Goal: Task Accomplishment & Management: Complete application form

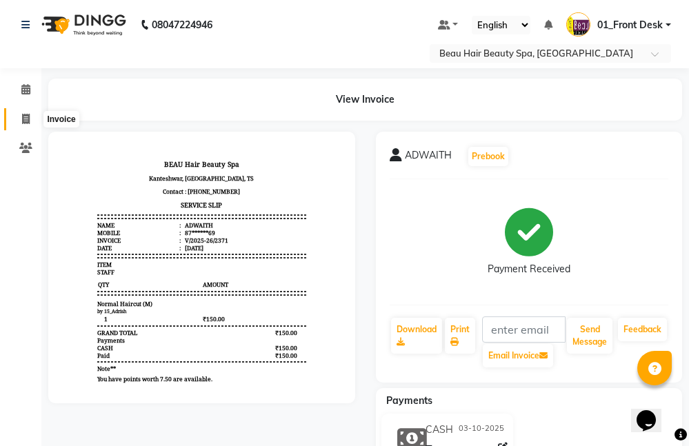
click at [26, 121] on icon at bounding box center [26, 119] width 8 height 10
select select "service"
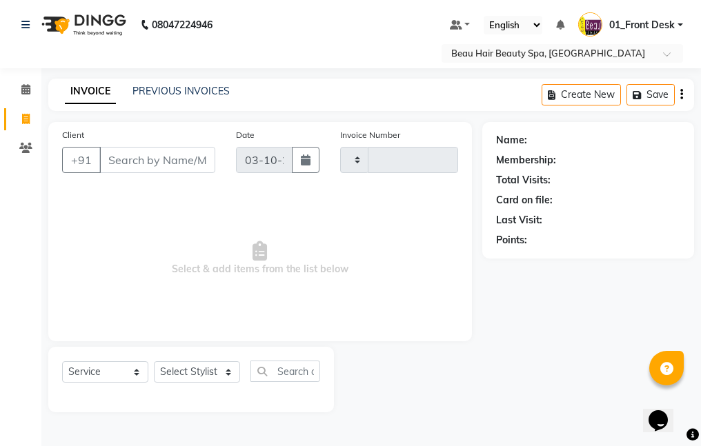
type input "2372"
select select "3470"
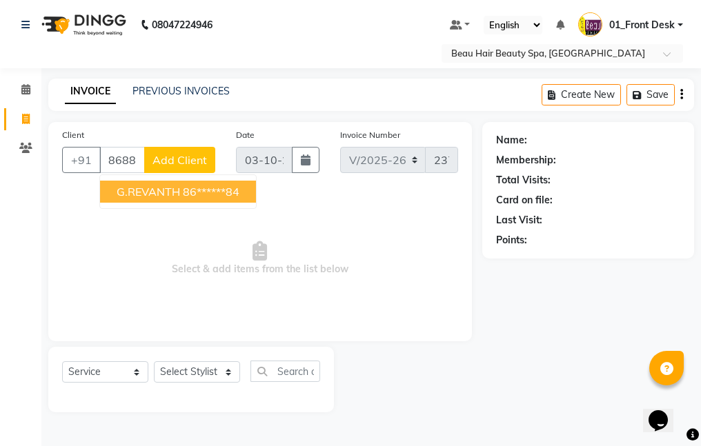
click at [252, 196] on button "G.REVANTH 86******84" at bounding box center [178, 192] width 156 height 22
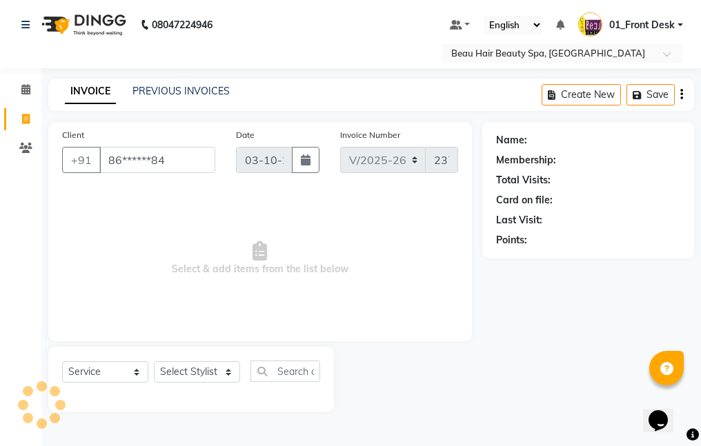
type input "86******84"
select select "1: Object"
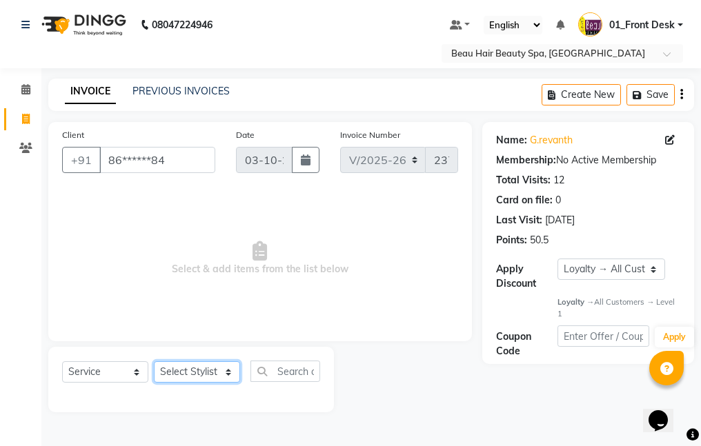
click at [186, 370] on select "Select Stylist 01_Front Desk 04_Lavanya 07_Manjushree 11_Ramesh 15_Adrish 26_Sr…" at bounding box center [197, 371] width 86 height 21
select select "75194"
click at [154, 361] on select "Select Stylist 01_Front Desk 04_Lavanya 07_Manjushree 11_Ramesh 15_Adrish 26_Sr…" at bounding box center [197, 371] width 86 height 21
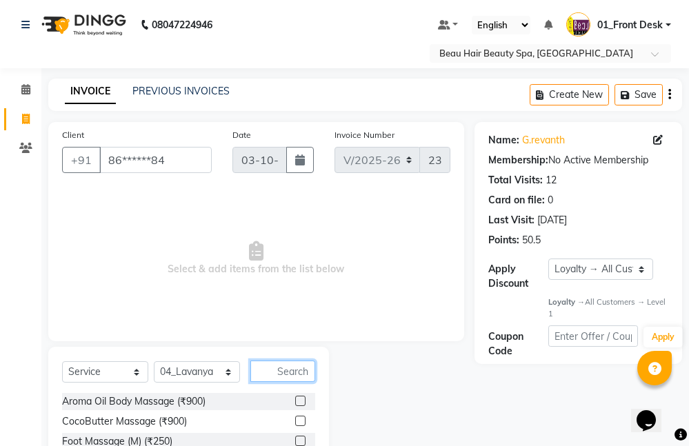
click at [291, 374] on input "text" at bounding box center [282, 371] width 65 height 21
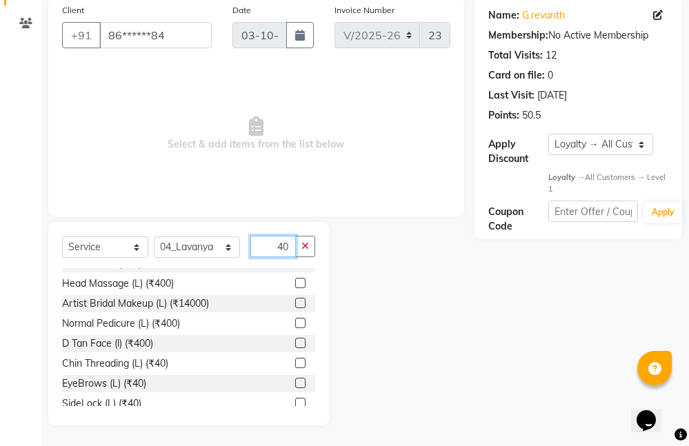
scroll to position [69, 0]
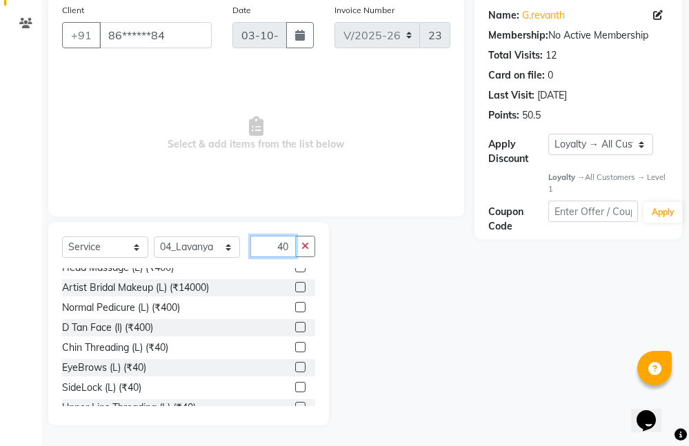
type input "40"
click at [295, 367] on label at bounding box center [300, 367] width 10 height 10
click at [295, 367] on input "checkbox" at bounding box center [299, 367] width 9 height 9
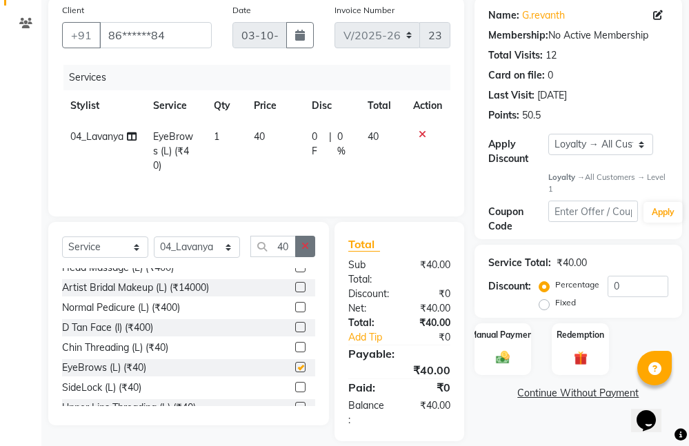
checkbox input "false"
click at [301, 243] on icon "button" at bounding box center [305, 246] width 8 height 10
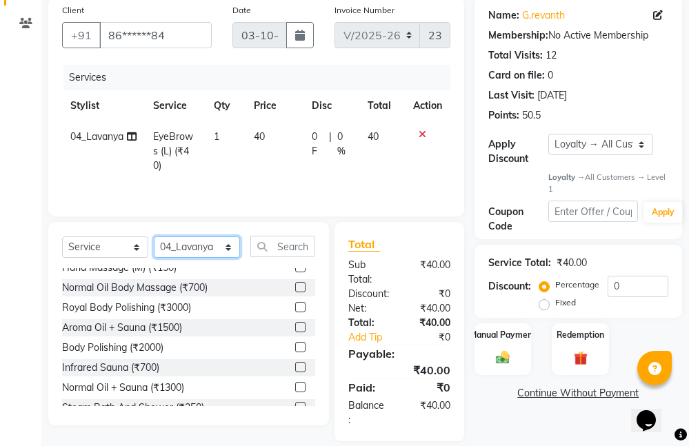
click at [191, 250] on select "Select Stylist 01_Front Desk 04_Lavanya 07_Manjushree 11_Ramesh 15_Adrish 26_Sr…" at bounding box center [197, 246] width 86 height 21
select select "15615"
click at [154, 236] on select "Select Stylist 01_Front Desk 04_Lavanya 07_Manjushree 11_Ramesh 15_Adrish 26_Sr…" at bounding box center [197, 246] width 86 height 21
click at [283, 244] on input "text" at bounding box center [282, 246] width 65 height 21
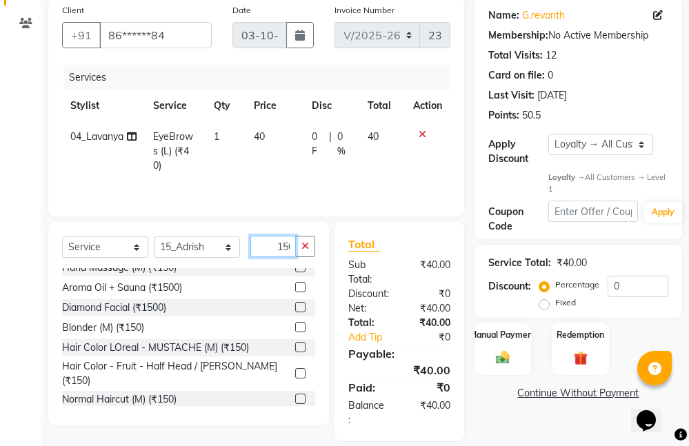
scroll to position [0, 4]
type input "150"
click at [295, 394] on label at bounding box center [300, 399] width 10 height 10
click at [295, 395] on input "checkbox" at bounding box center [299, 399] width 9 height 9
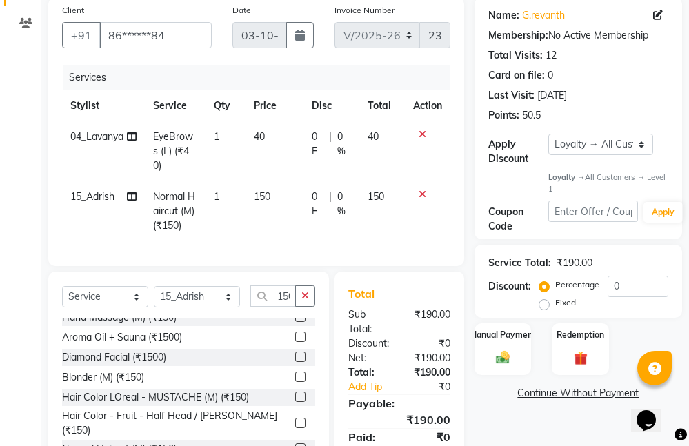
checkbox input "false"
click at [301, 290] on button "button" at bounding box center [305, 295] width 20 height 21
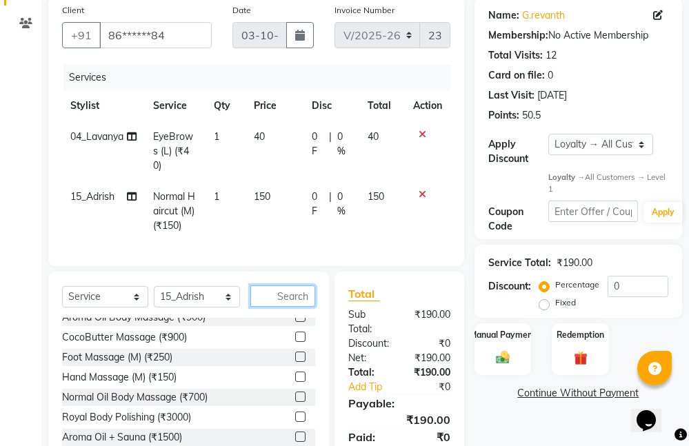
scroll to position [69, 0]
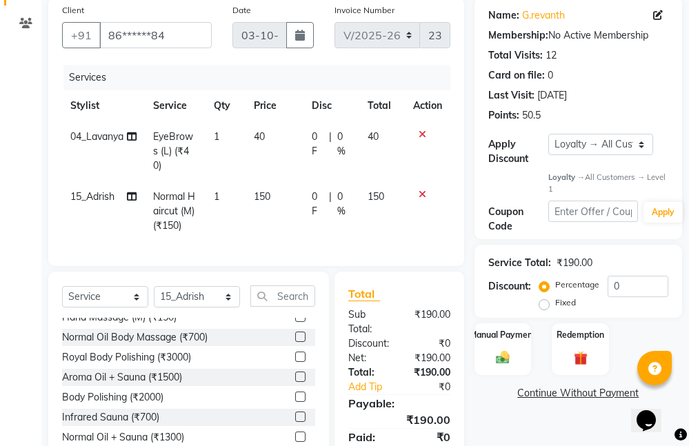
click at [221, 181] on td "1" at bounding box center [225, 211] width 40 height 60
select select "15615"
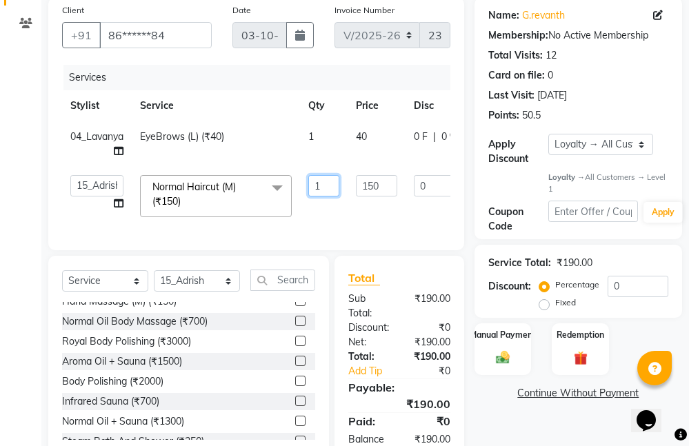
click at [324, 188] on input "1" at bounding box center [323, 185] width 31 height 21
type input "2"
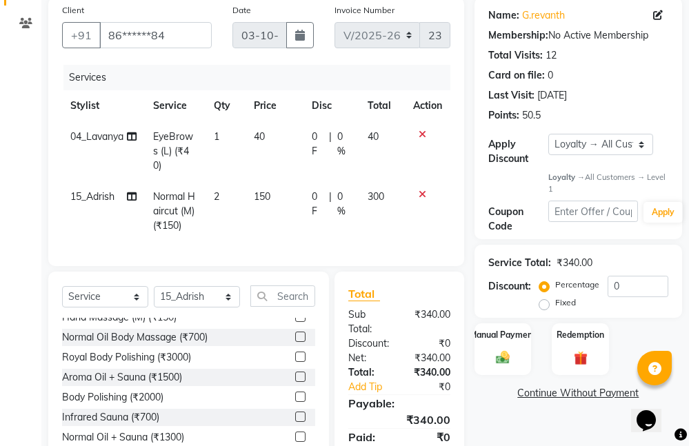
click at [343, 209] on tr "15_Adrish Normal Haircut (M) (₹150) 2 150 0 F | 0 % 300" at bounding box center [256, 211] width 388 height 60
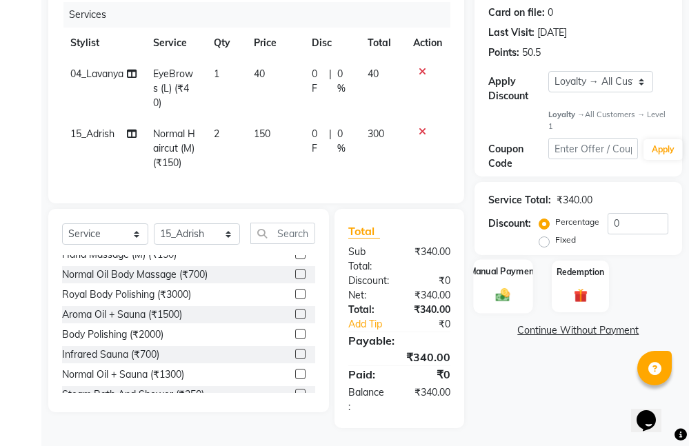
click at [500, 281] on div "Manual Payment" at bounding box center [502, 287] width 59 height 54
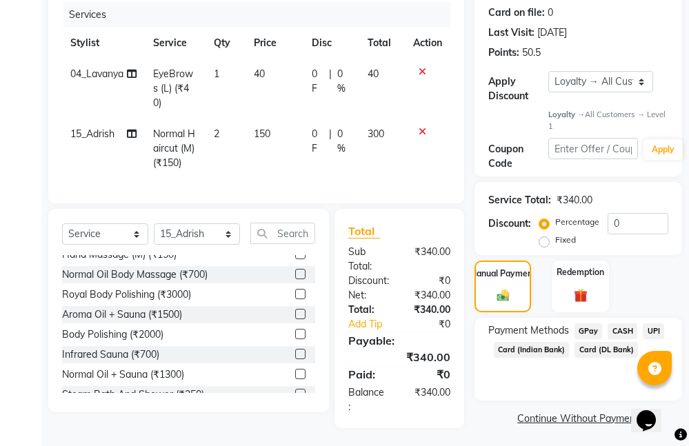
click at [629, 333] on span "CASH" at bounding box center [622, 331] width 30 height 16
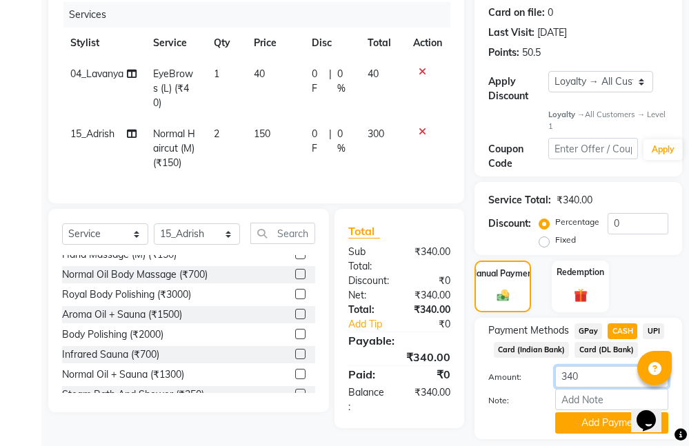
click at [614, 372] on input "340" at bounding box center [611, 376] width 113 height 21
type input "3"
type input "240"
click at [598, 425] on button "Add Payment" at bounding box center [611, 422] width 113 height 21
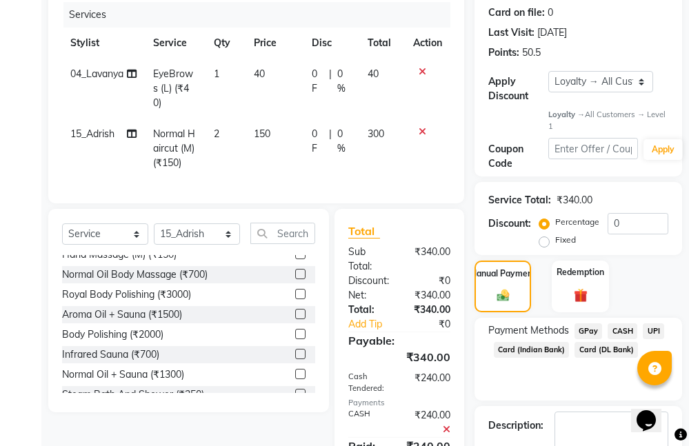
click at [649, 328] on span "UPI" at bounding box center [653, 331] width 21 height 16
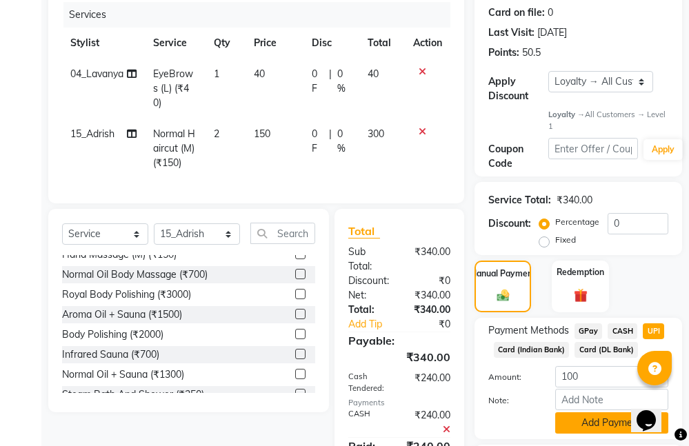
click at [607, 420] on button "Add Payment" at bounding box center [611, 422] width 113 height 21
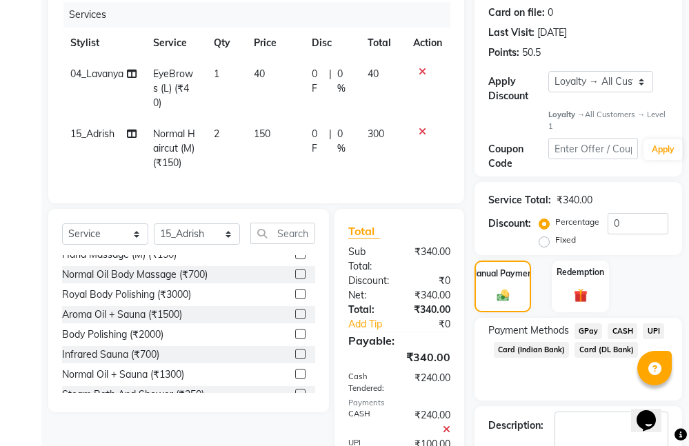
scroll to position [399, 0]
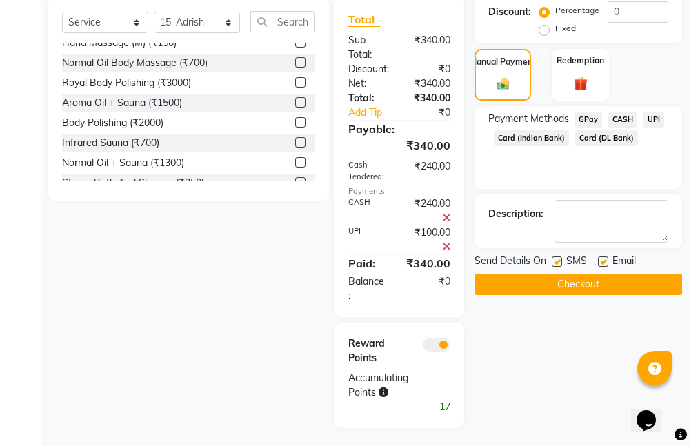
click at [581, 288] on button "Checkout" at bounding box center [578, 284] width 208 height 21
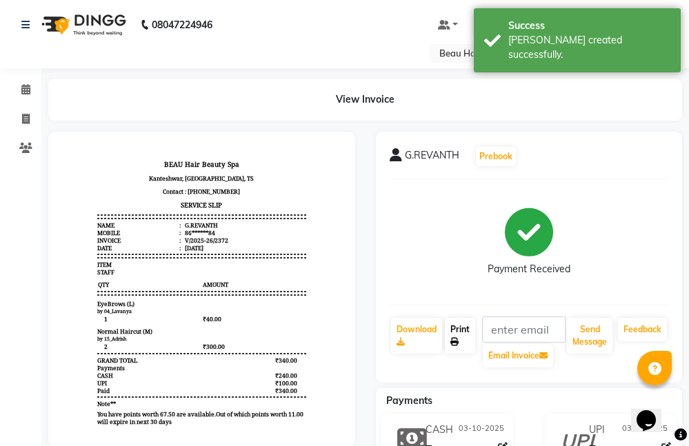
click at [461, 334] on link "Print" at bounding box center [460, 336] width 30 height 36
